Goal: Task Accomplishment & Management: Use online tool/utility

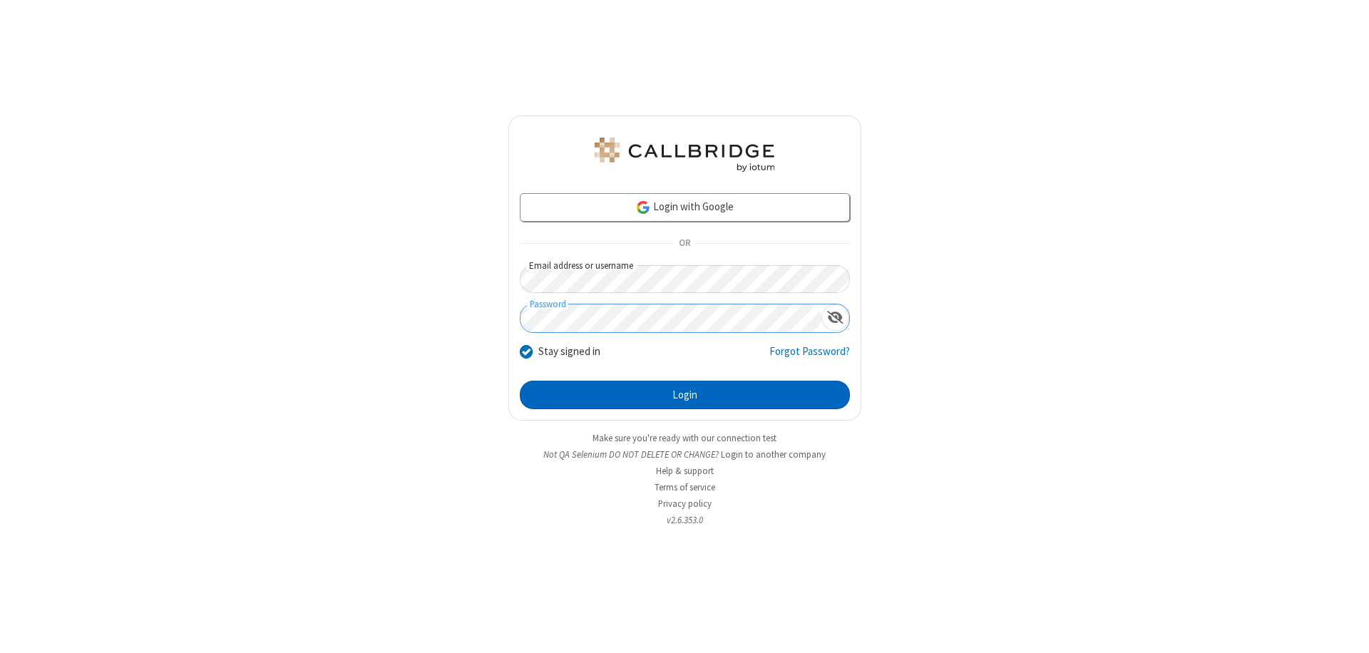
click at [684, 395] on button "Login" at bounding box center [685, 395] width 330 height 29
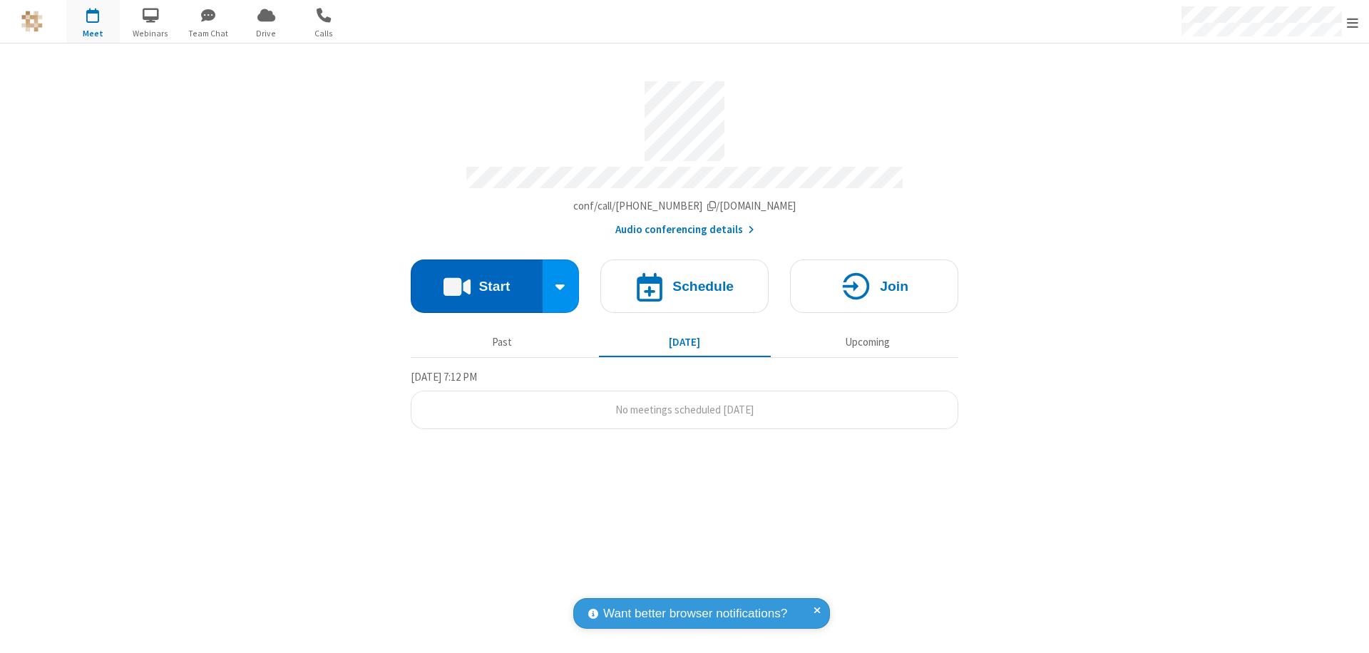
click at [476, 279] on button "Start" at bounding box center [477, 285] width 132 height 53
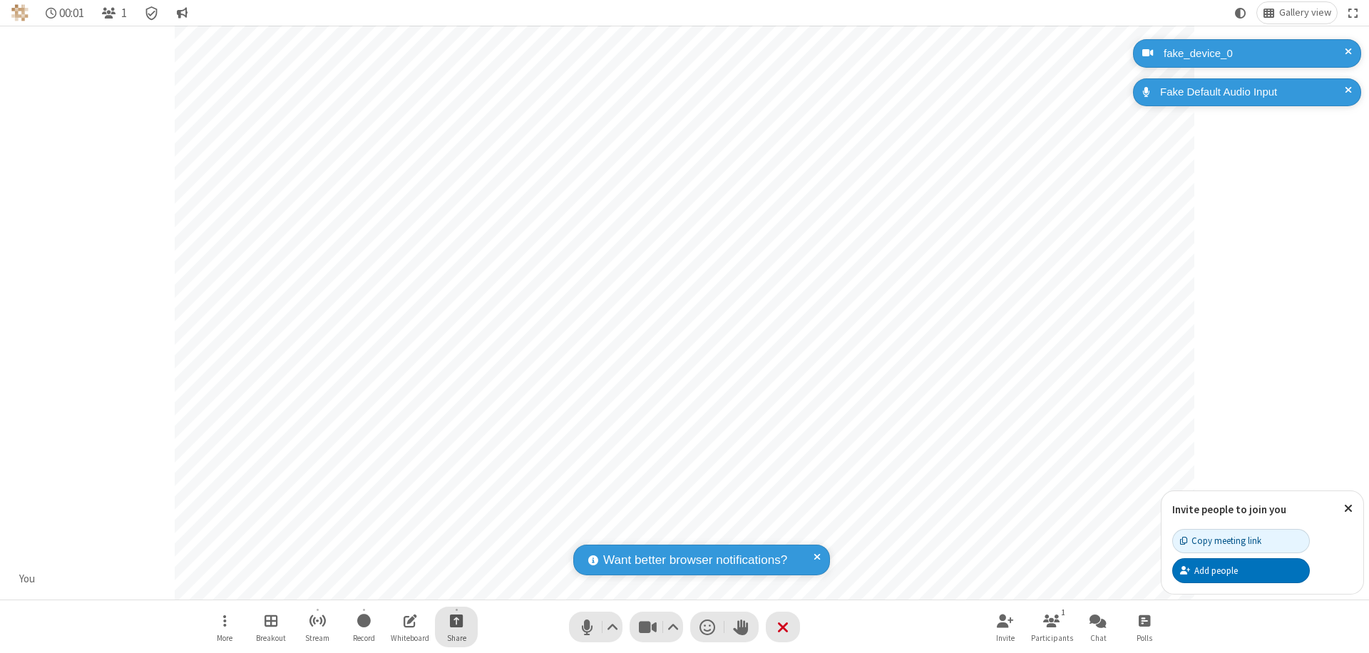
click at [456, 620] on span "Start sharing" at bounding box center [457, 621] width 14 height 18
click at [455, 533] on span "Share additional camera" at bounding box center [464, 536] width 105 height 12
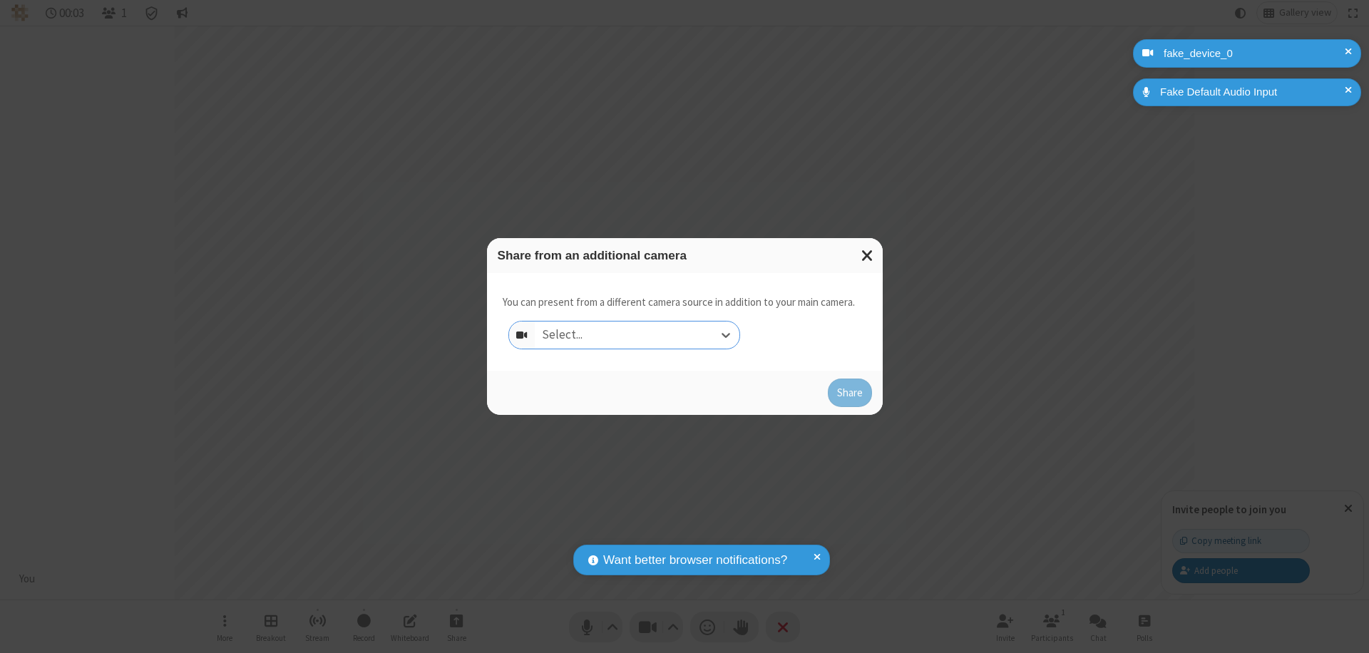
click at [636, 335] on div "Select..." at bounding box center [637, 334] width 205 height 27
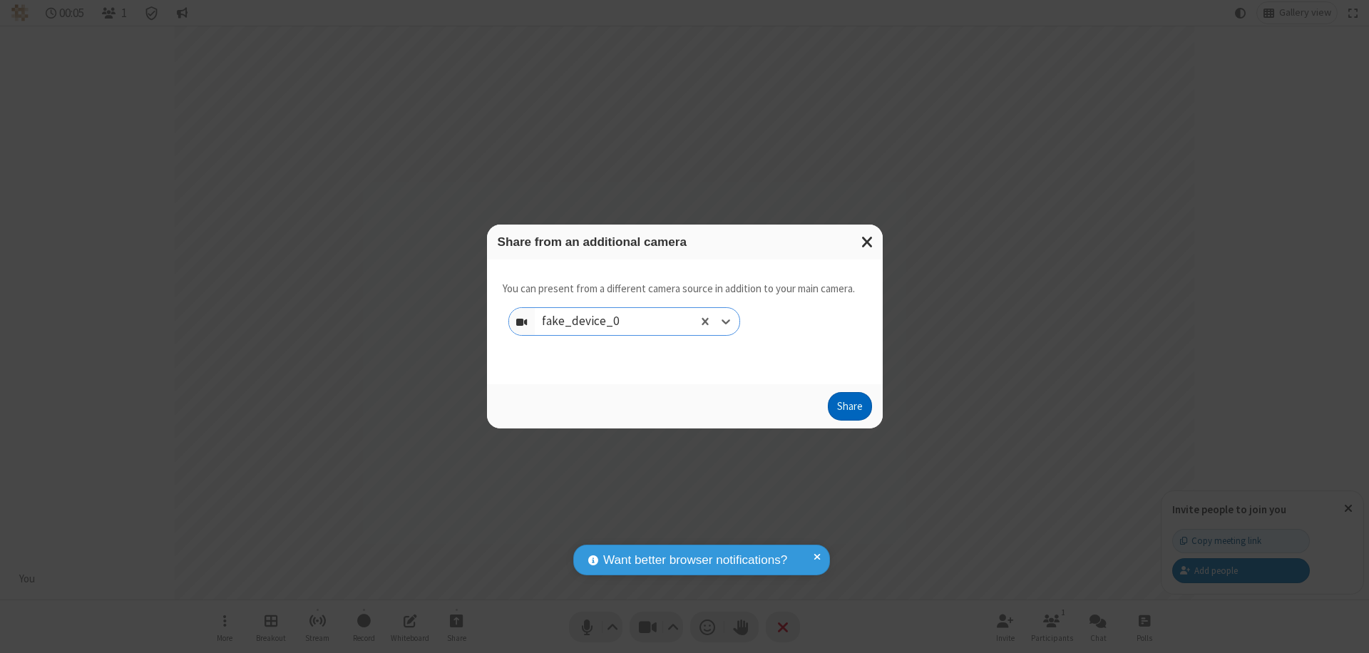
click at [849, 409] on button "Share" at bounding box center [850, 406] width 44 height 29
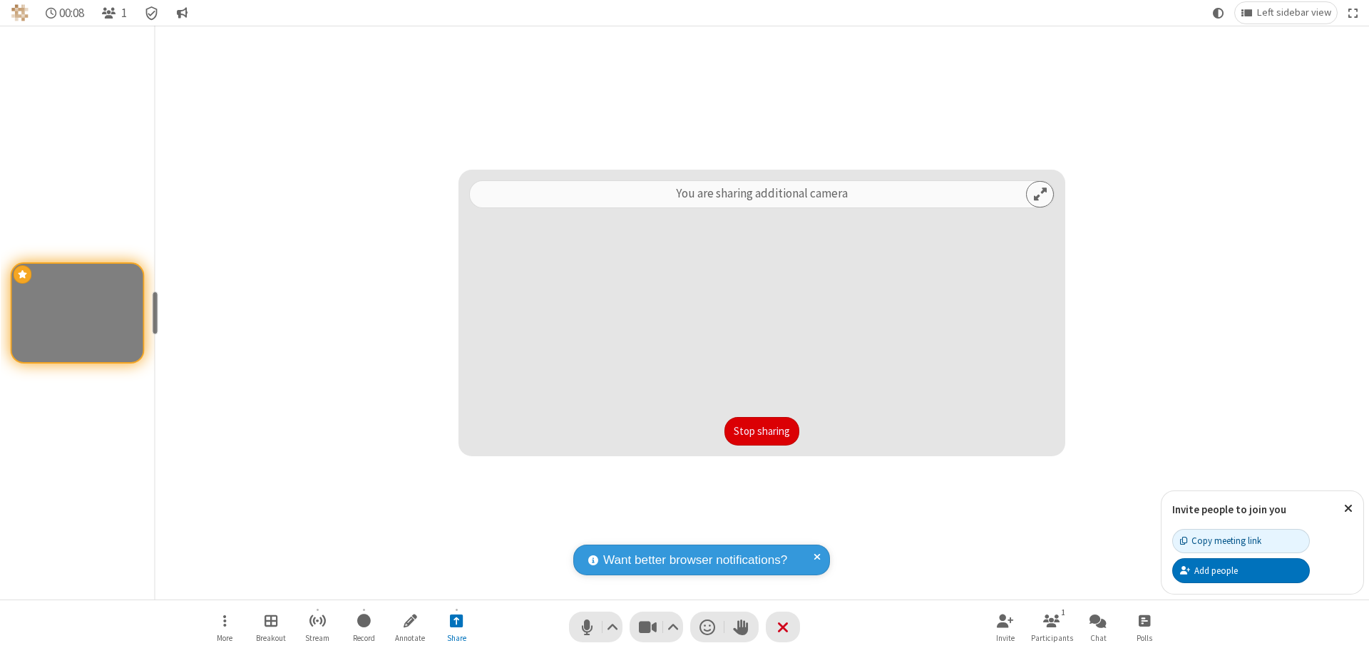
click at [761, 431] on button "Stop sharing" at bounding box center [761, 431] width 75 height 29
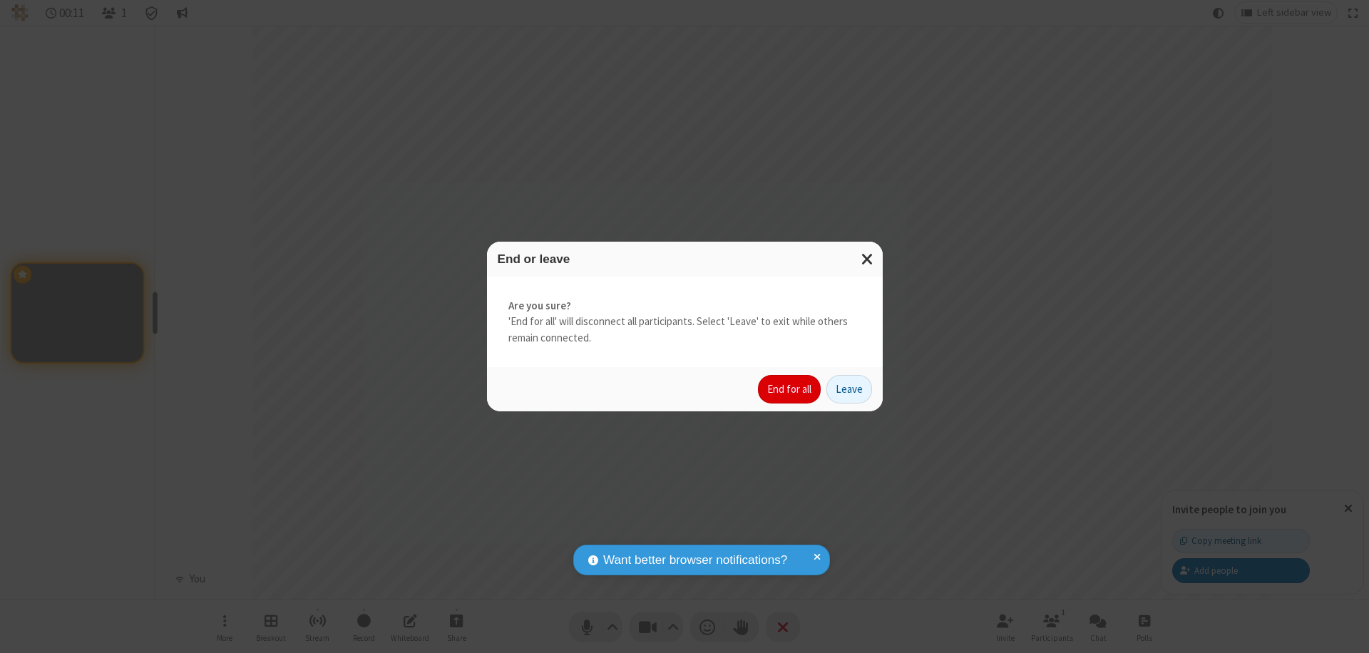
click at [790, 389] on button "End for all" at bounding box center [789, 389] width 63 height 29
